Goal: Transaction & Acquisition: Subscribe to service/newsletter

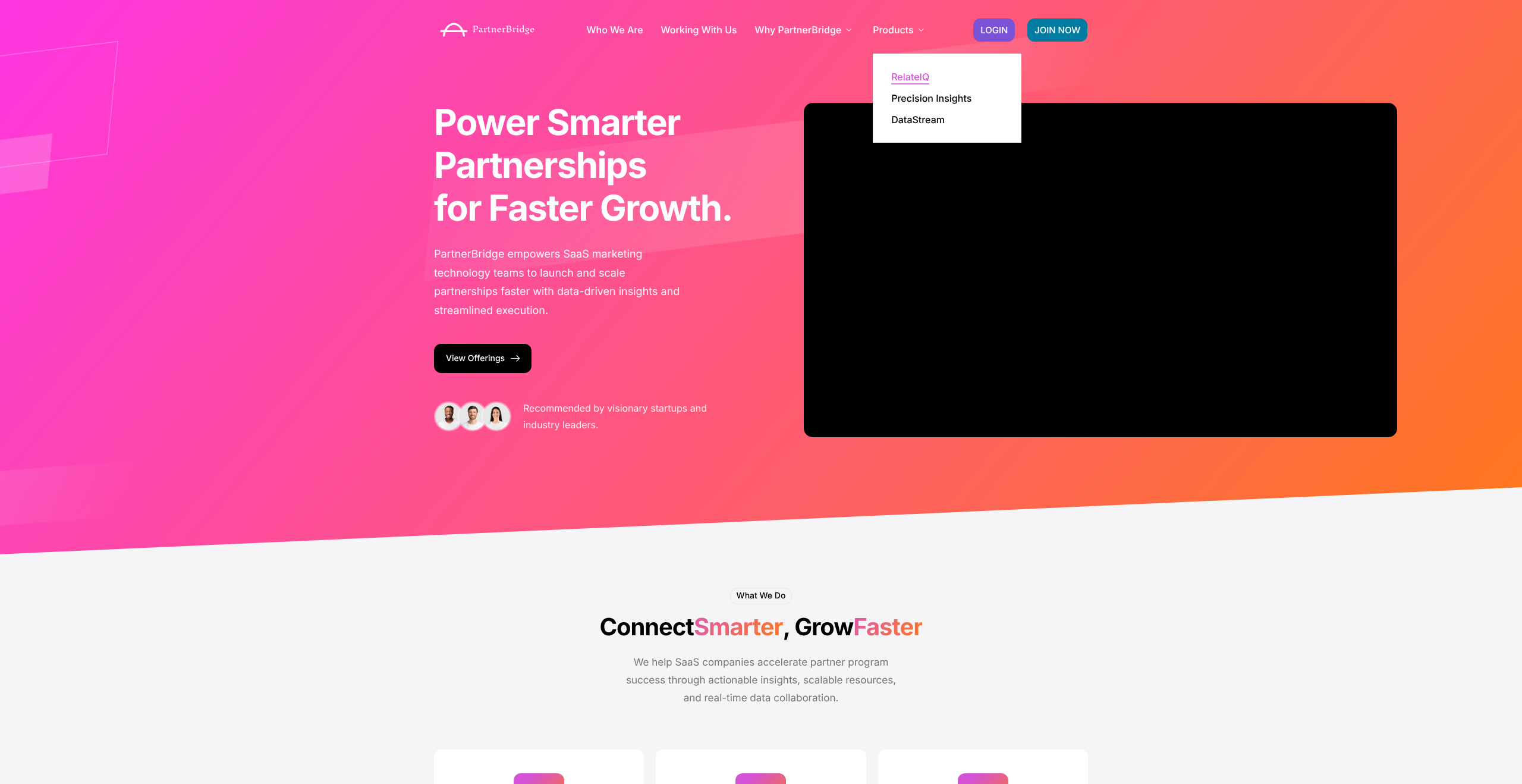
click at [911, 81] on link "RelateIQ" at bounding box center [910, 77] width 38 height 10
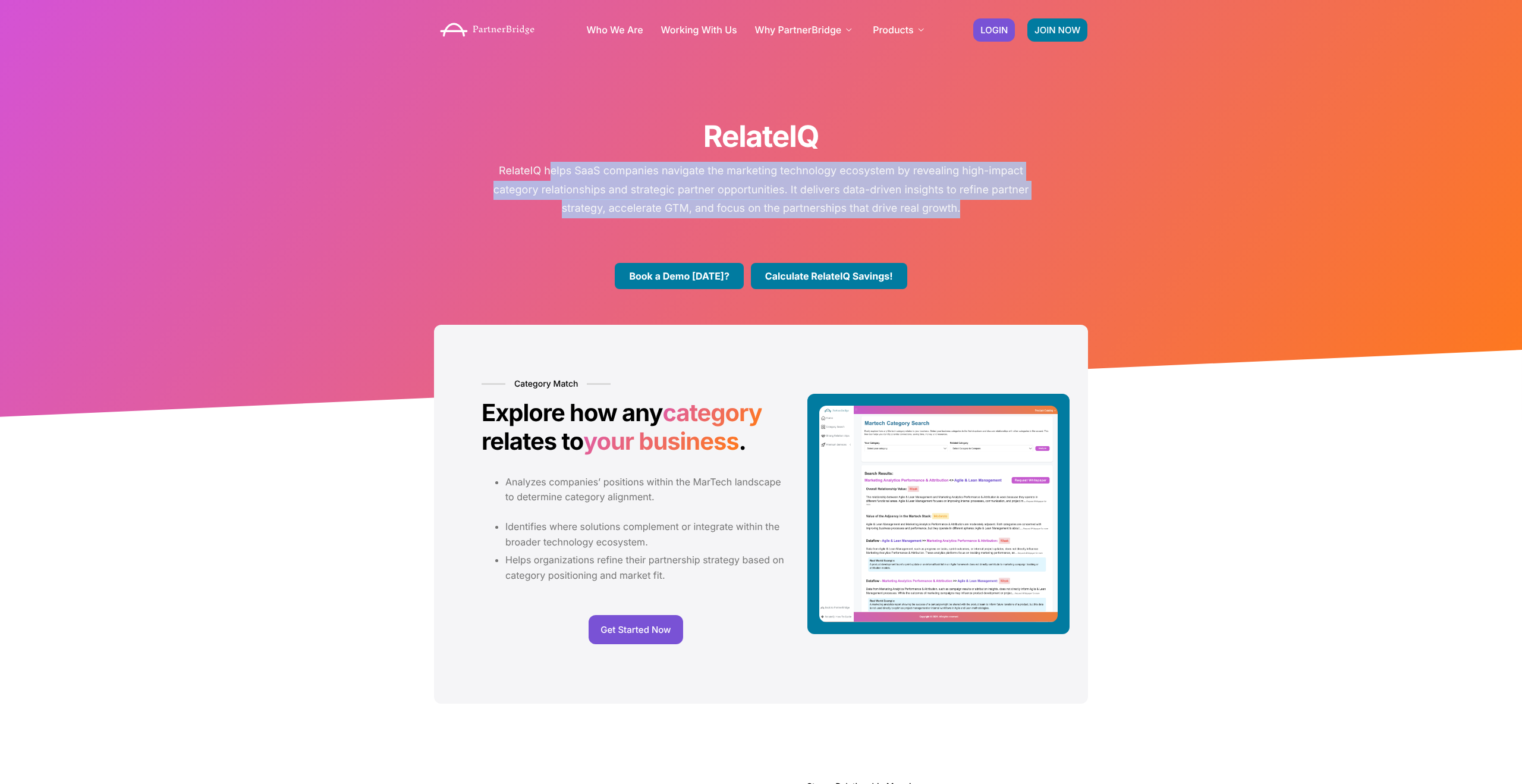
drag, startPoint x: 549, startPoint y: 173, endPoint x: 999, endPoint y: 207, distance: 451.3
click at [999, 207] on p "RelateIQ helps SaaS companies navigate the marketing technology ecosystem by re…" at bounding box center [761, 190] width 553 height 57
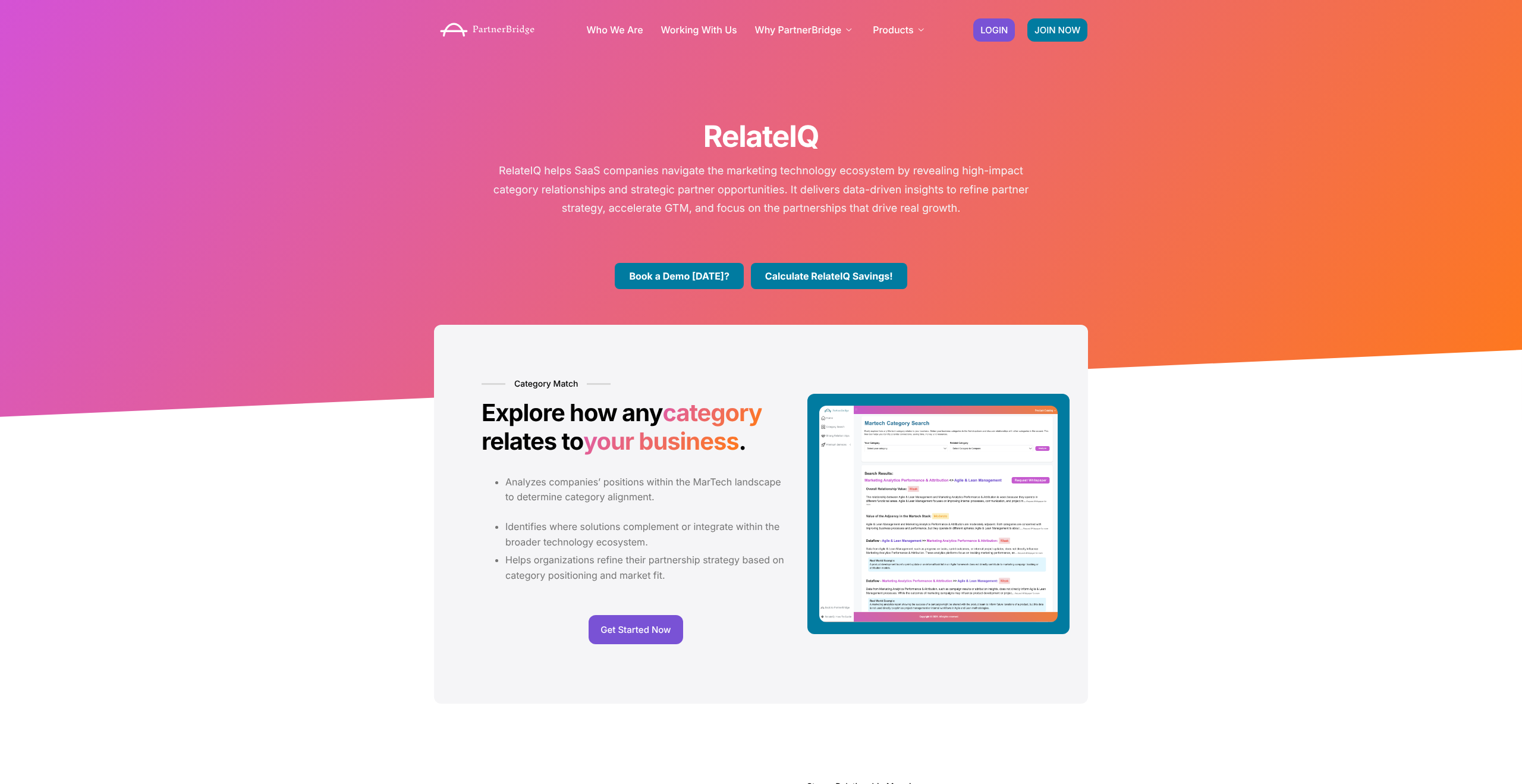
click at [480, 263] on div "Book a Demo Today? Calculate RelateIQ Savings!" at bounding box center [761, 276] width 678 height 26
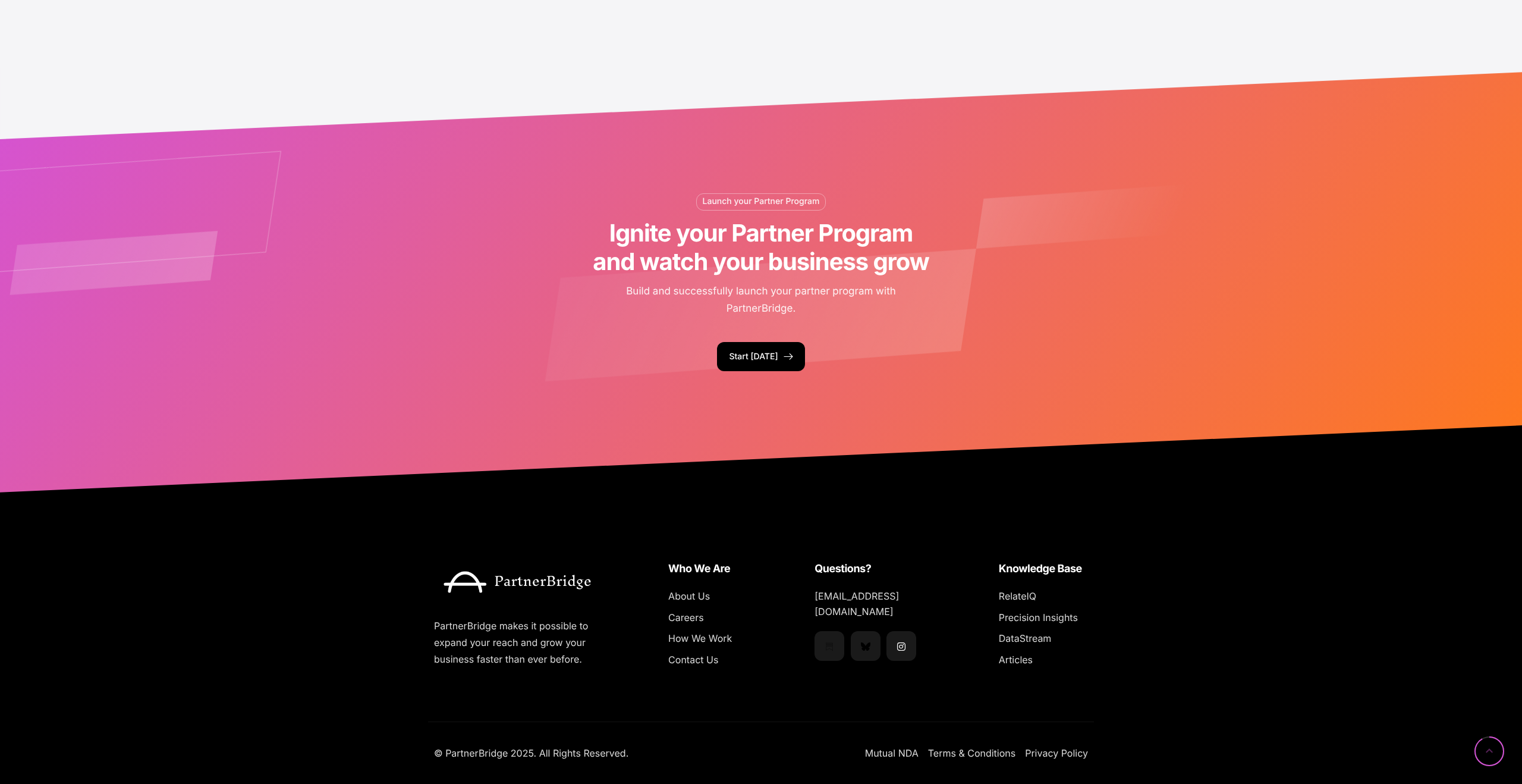
scroll to position [1487, 0]
drag, startPoint x: 431, startPoint y: 625, endPoint x: 625, endPoint y: 662, distance: 197.5
click at [625, 662] on div "PartnerBridge makes it possible to expand your reach and grow your business fas…" at bounding box center [761, 607] width 666 height 201
click at [625, 662] on div at bounding box center [639, 613] width 34 height 118
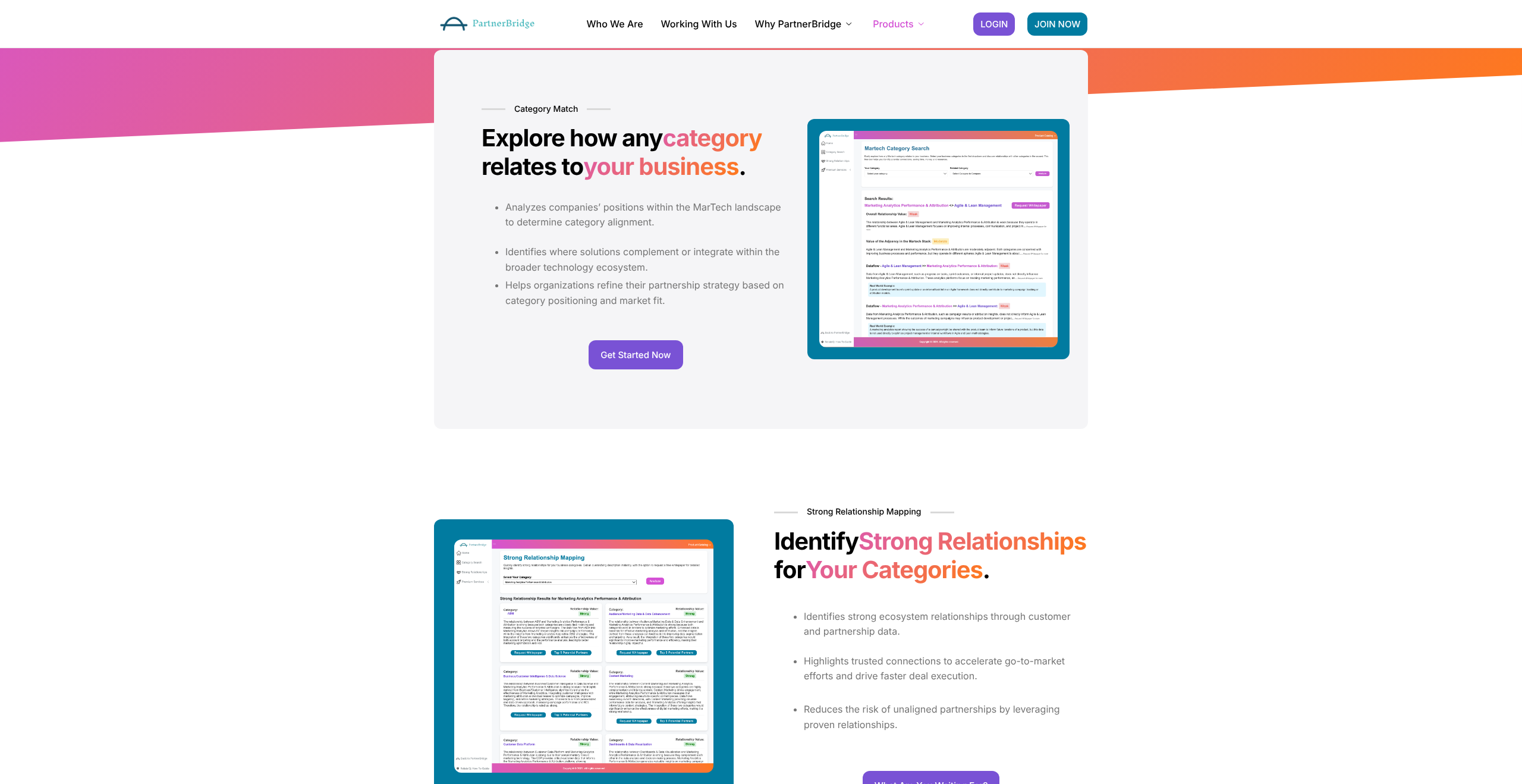
scroll to position [0, 0]
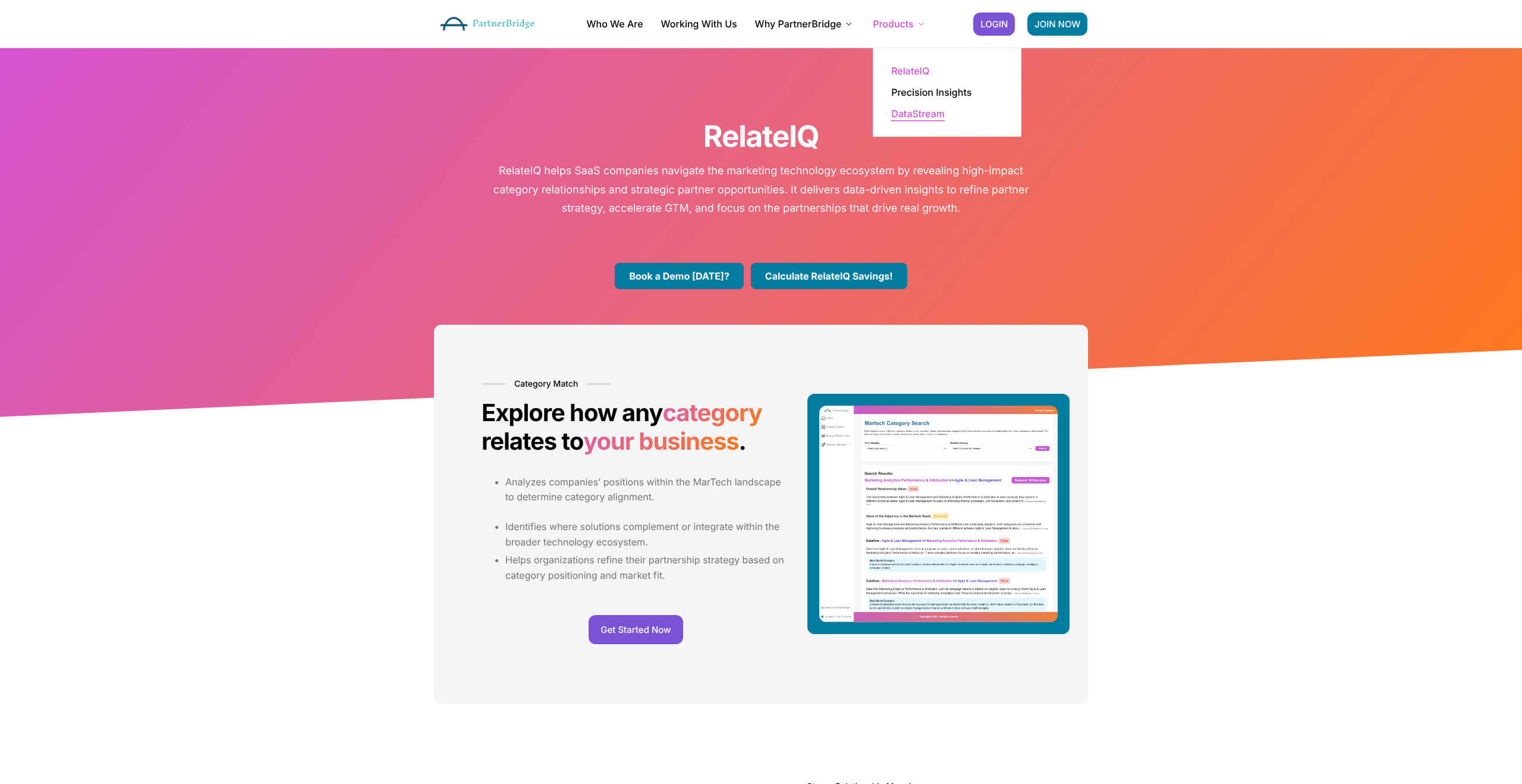
click at [914, 111] on link "DataStream" at bounding box center [917, 113] width 53 height 10
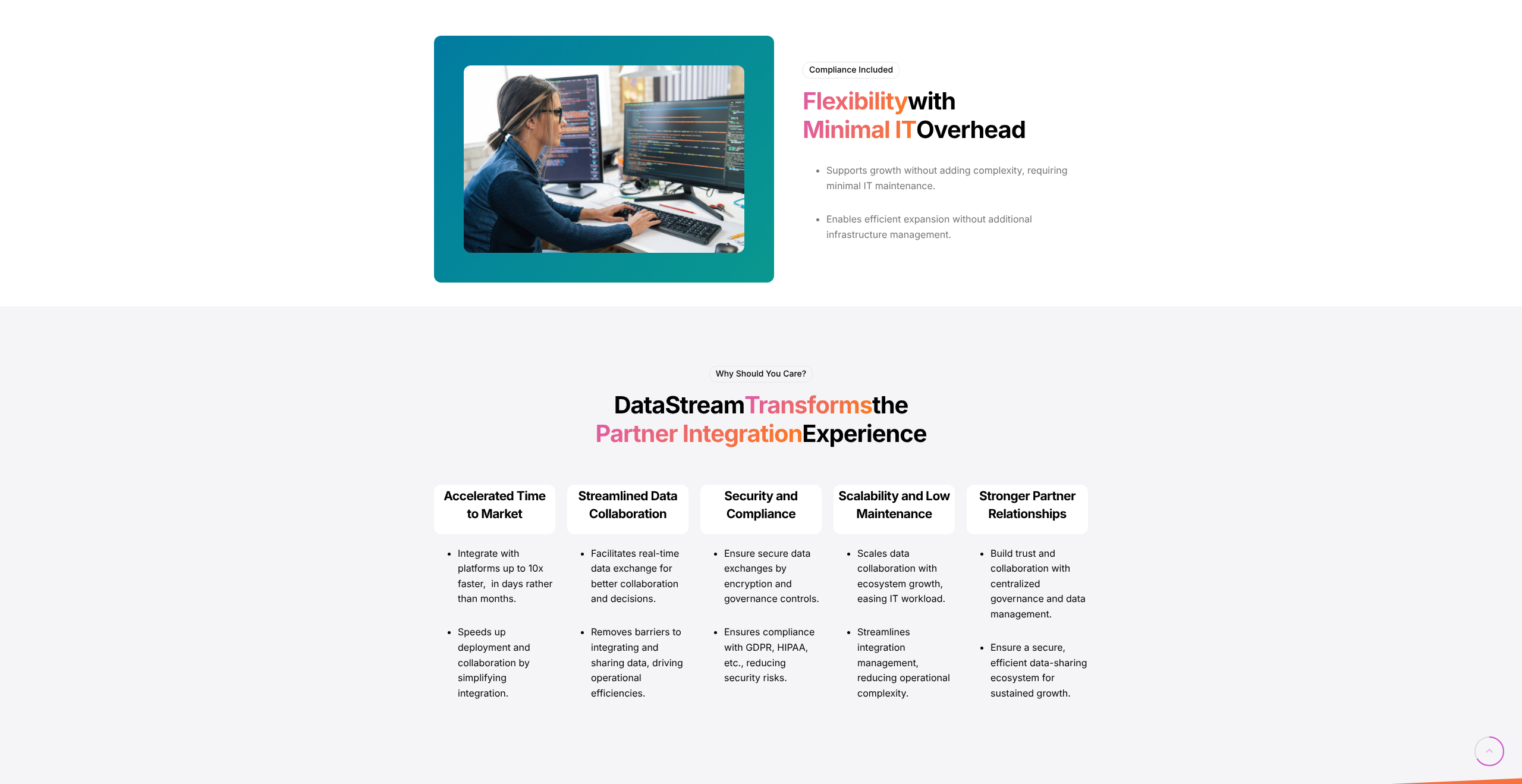
scroll to position [1390, 0]
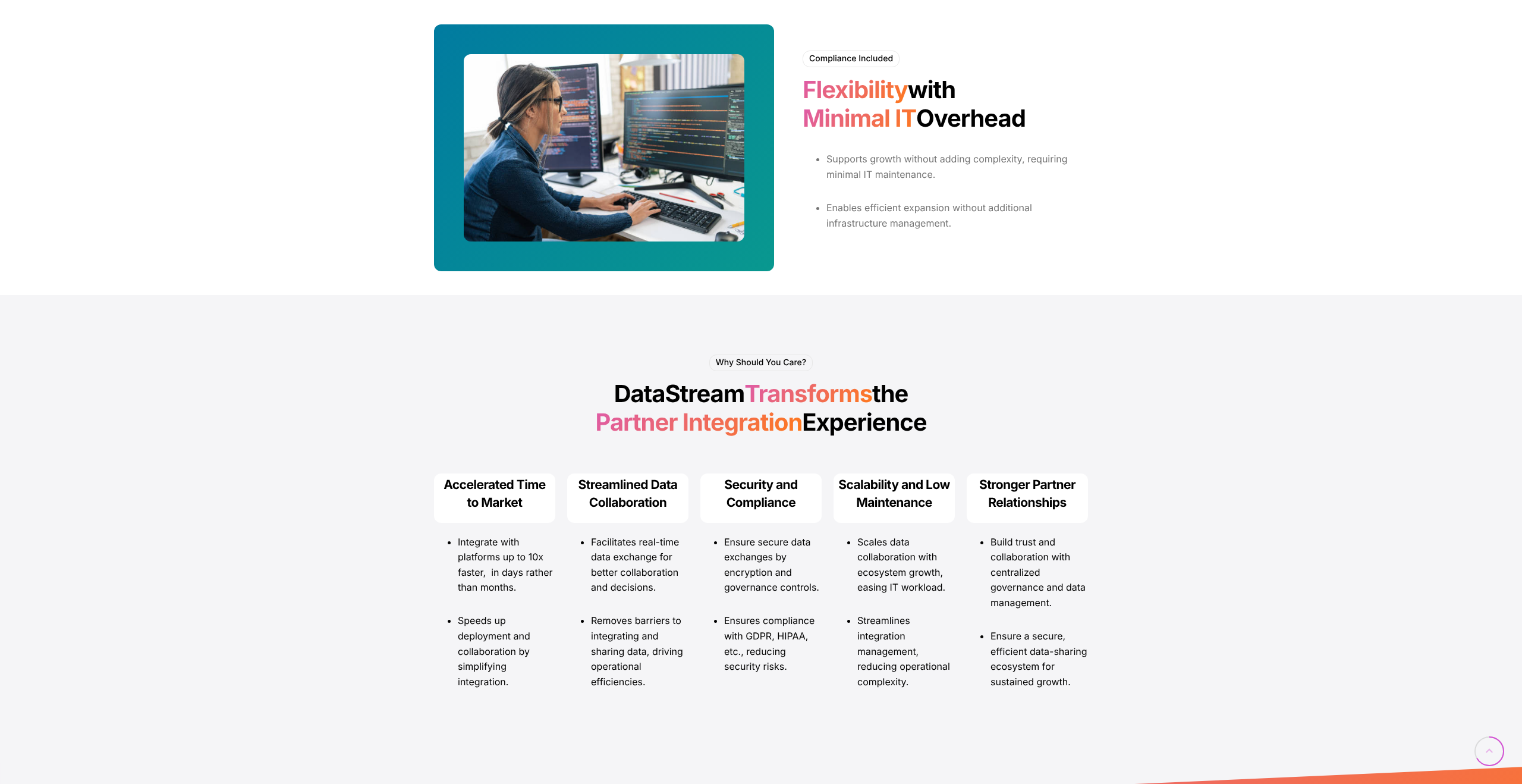
drag, startPoint x: 589, startPoint y: 397, endPoint x: 1065, endPoint y: 457, distance: 479.8
click at [1065, 457] on div "Why Should You Care? DataStream Transforms the Partner Integration Experience A…" at bounding box center [761, 529] width 678 height 468
click at [1031, 444] on div "Why Should You Care? DataStream Transforms the Partner Integration Experience" at bounding box center [761, 399] width 666 height 101
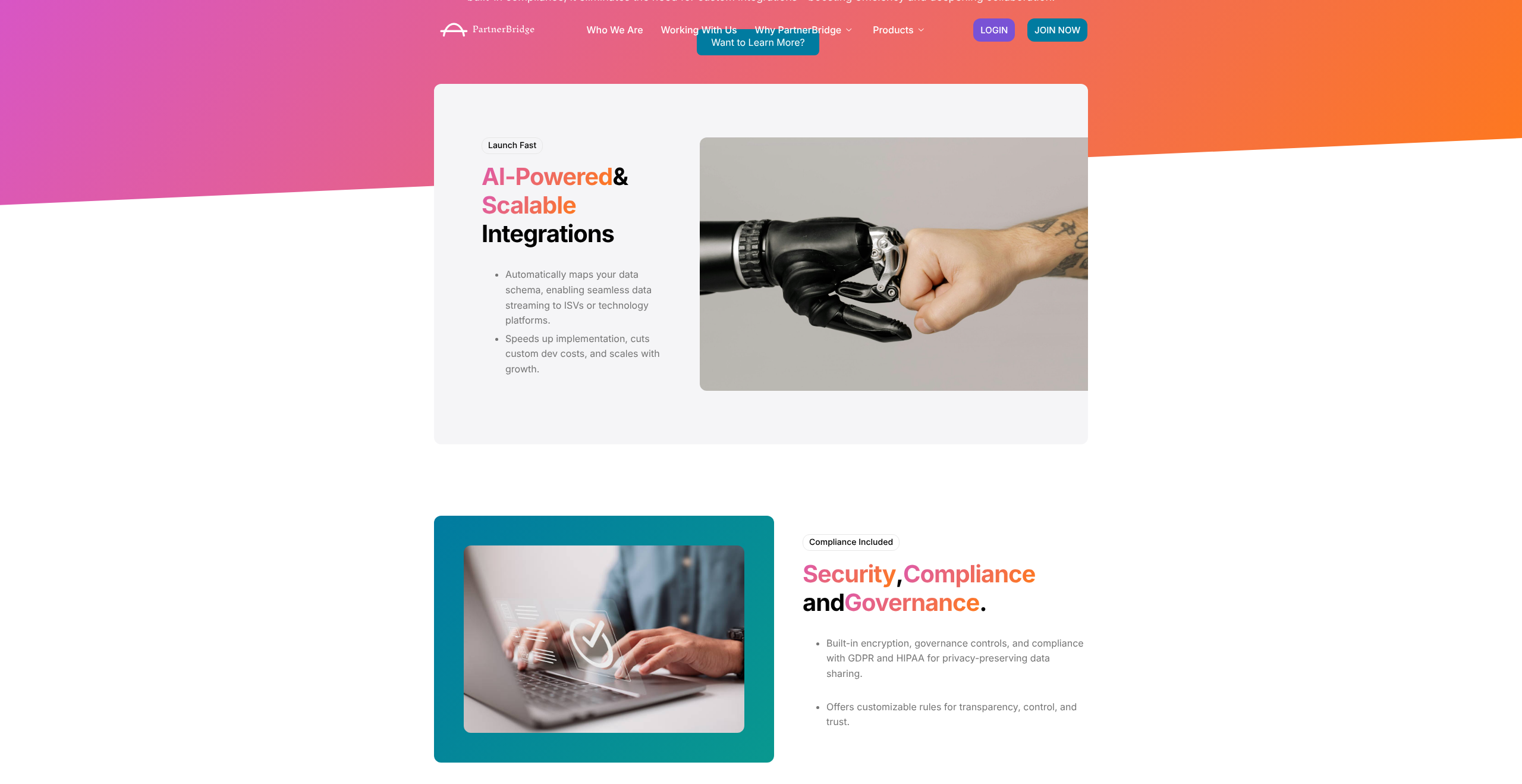
scroll to position [0, 0]
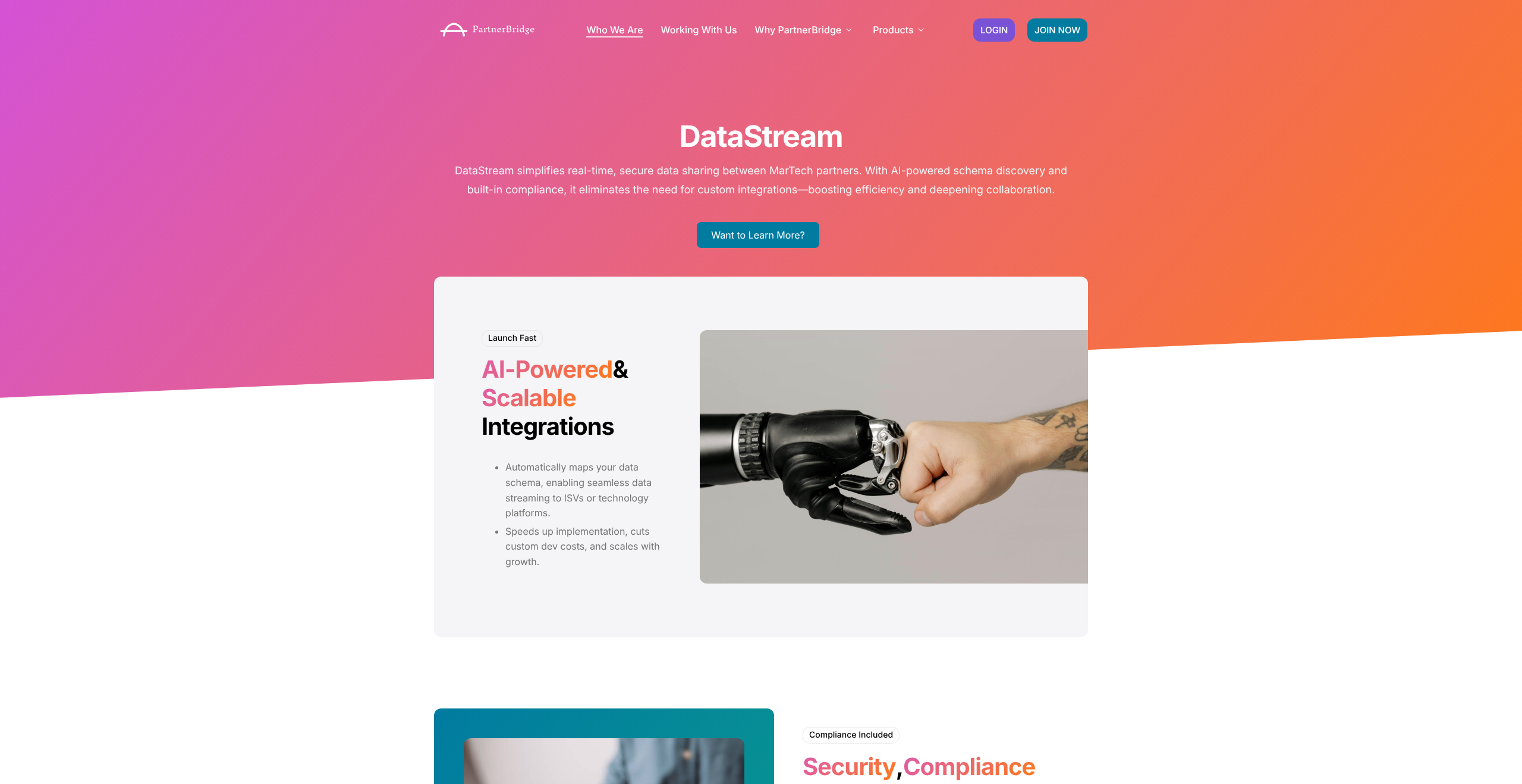
click at [633, 30] on link "Who We Are" at bounding box center [614, 30] width 57 height 10
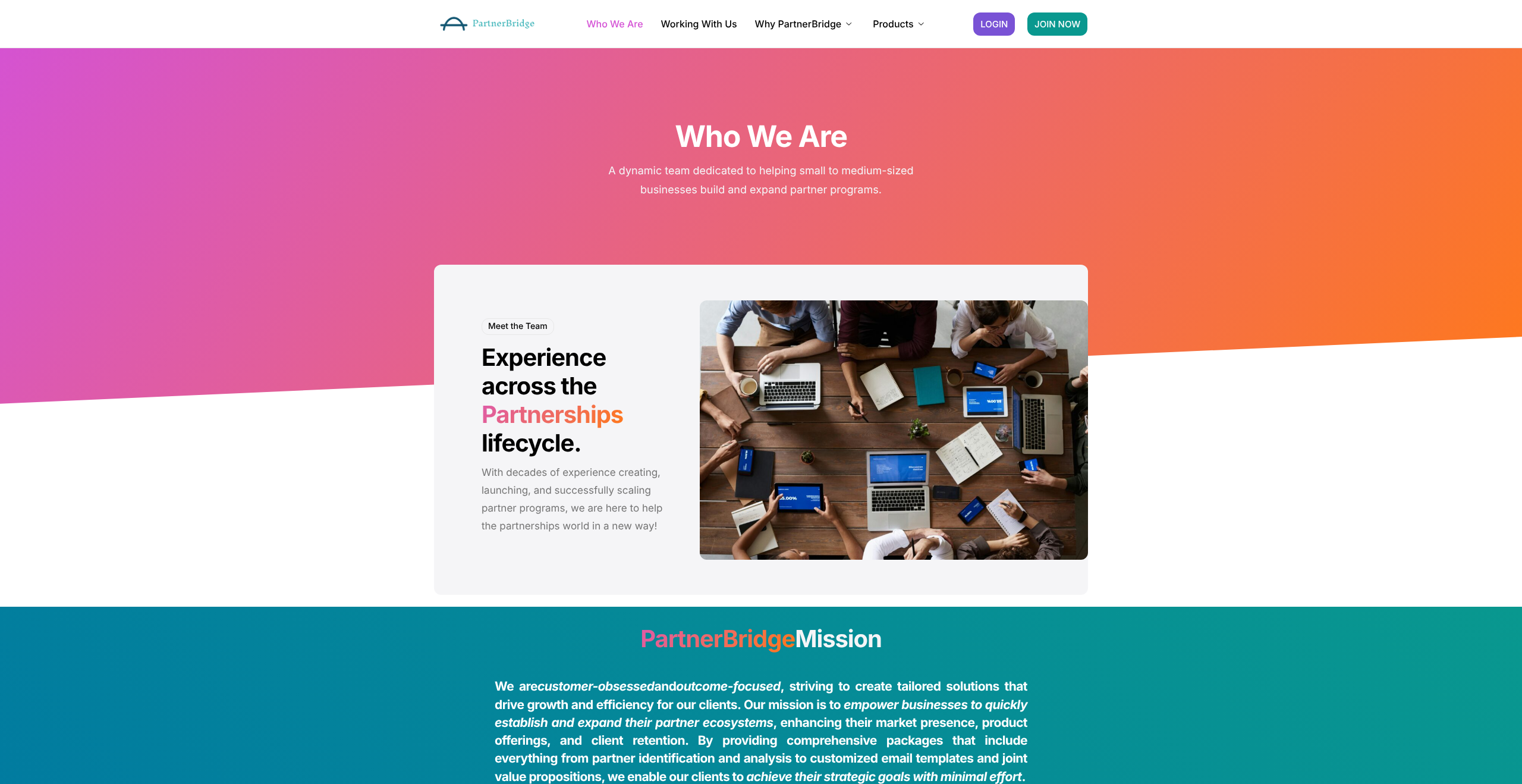
click at [1048, 22] on span "JOIN NOW" at bounding box center [1058, 24] width 46 height 9
